Goal: Transaction & Acquisition: Purchase product/service

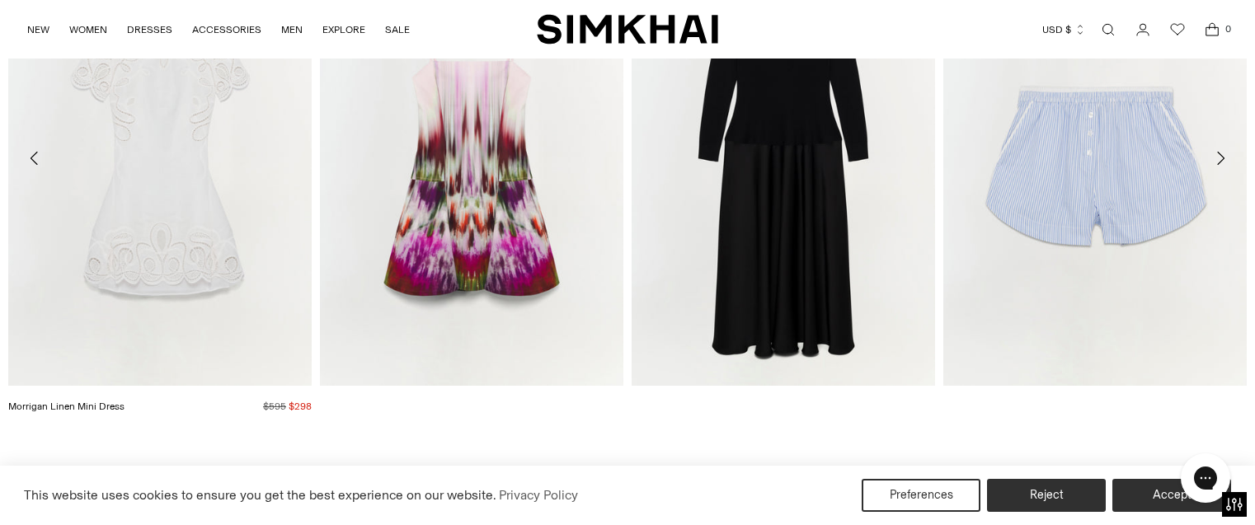
scroll to position [2116, 0]
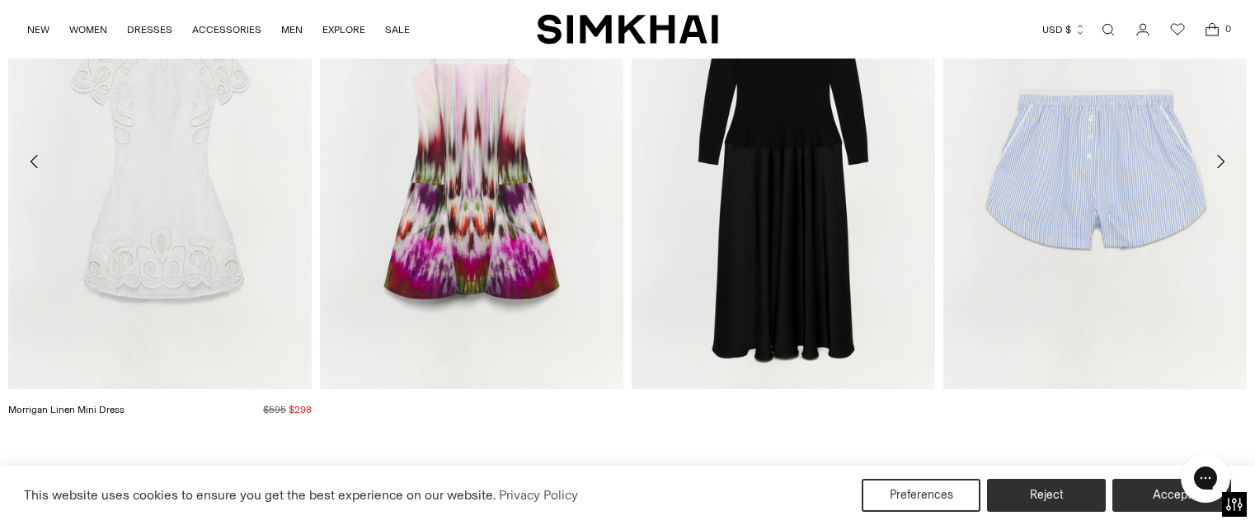
click at [0, 0] on img "Morrigan Linen Mini Dress" at bounding box center [0, 0] width 0 height 0
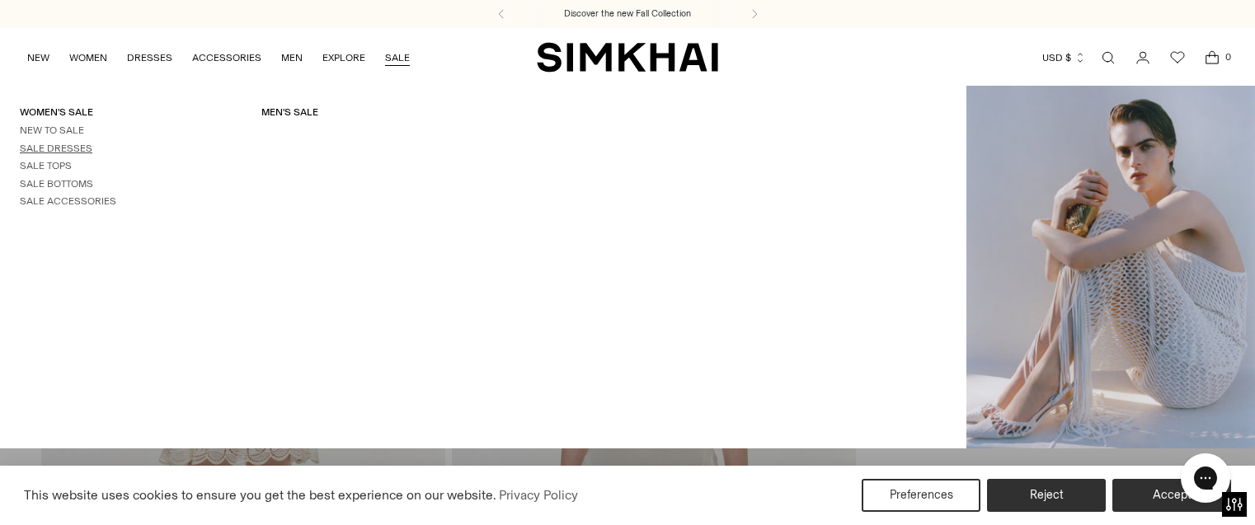
click at [50, 151] on link "Sale Dresses" at bounding box center [56, 149] width 73 height 12
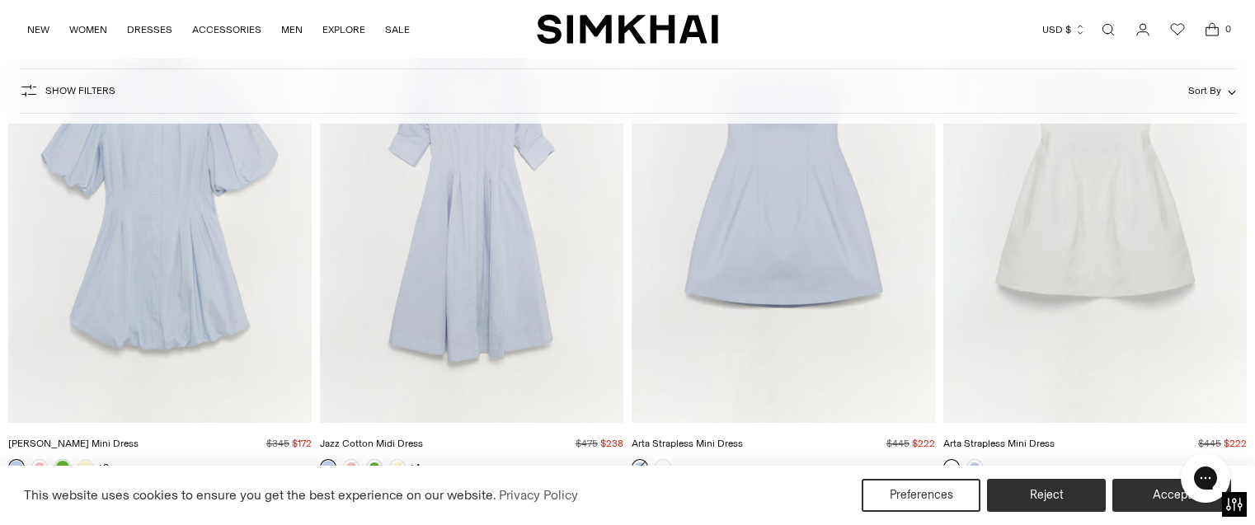
scroll to position [5749, 0]
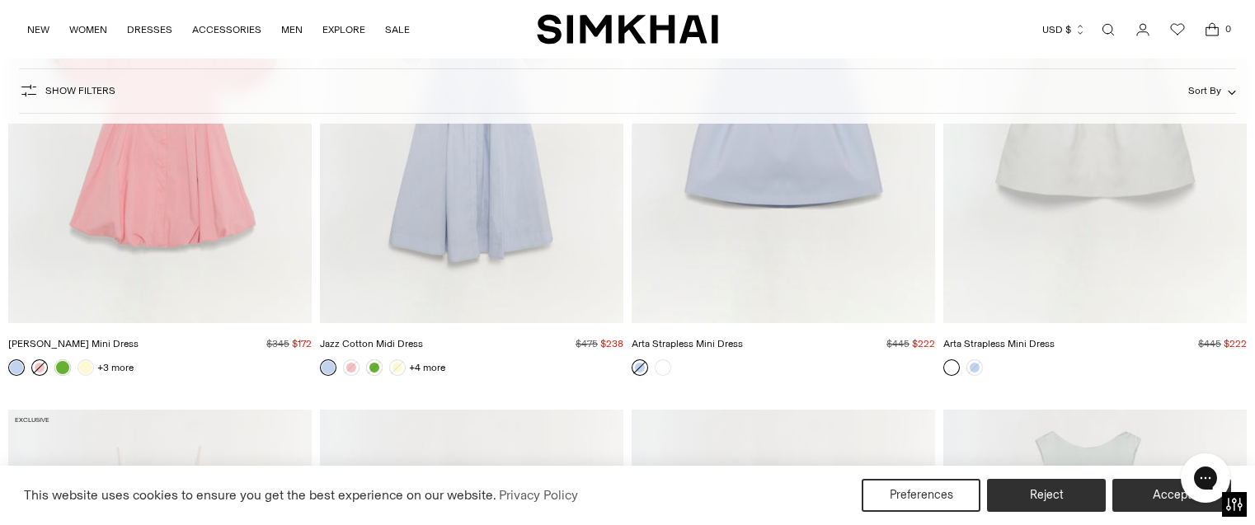
click at [45, 369] on link at bounding box center [39, 368] width 16 height 16
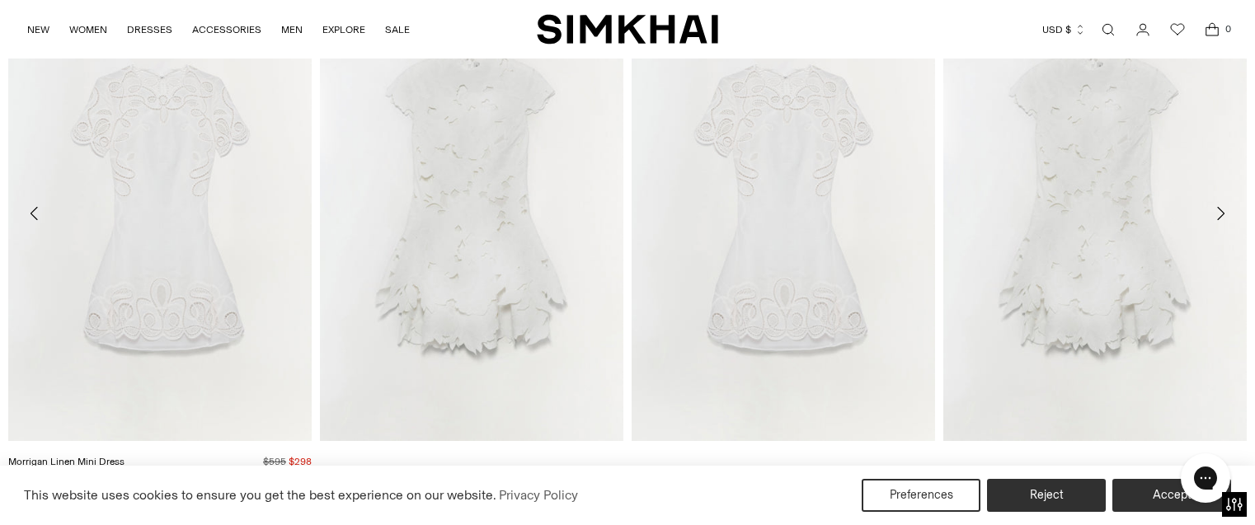
scroll to position [2928, 0]
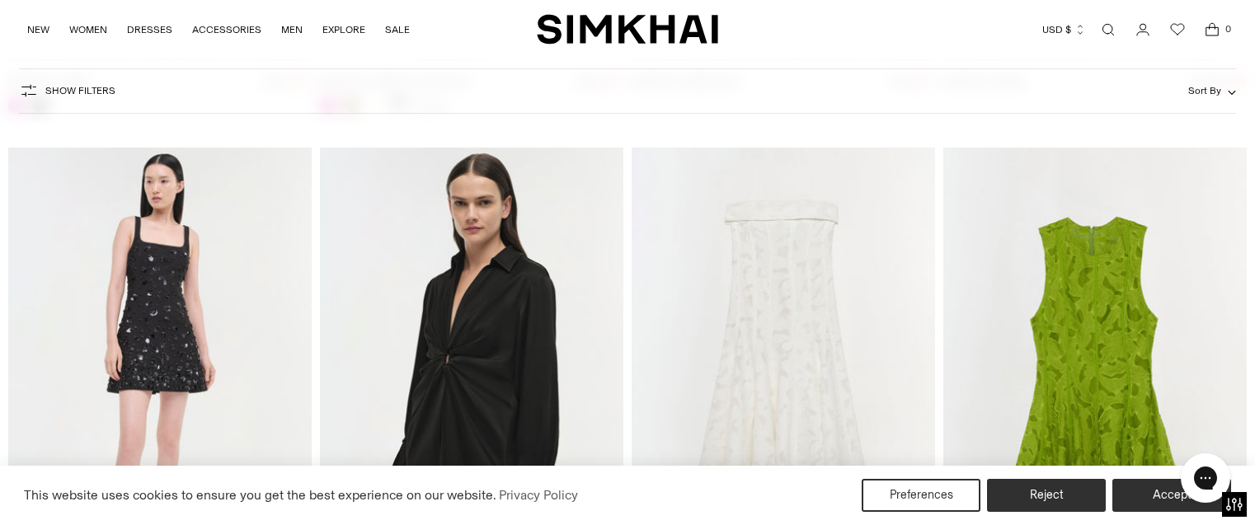
scroll to position [22562, 0]
